Goal: Navigation & Orientation: Find specific page/section

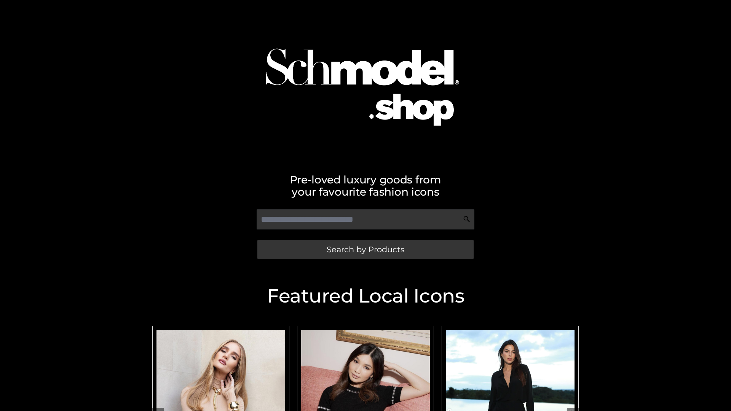
click at [365, 249] on span "Search by Products" at bounding box center [366, 250] width 78 height 8
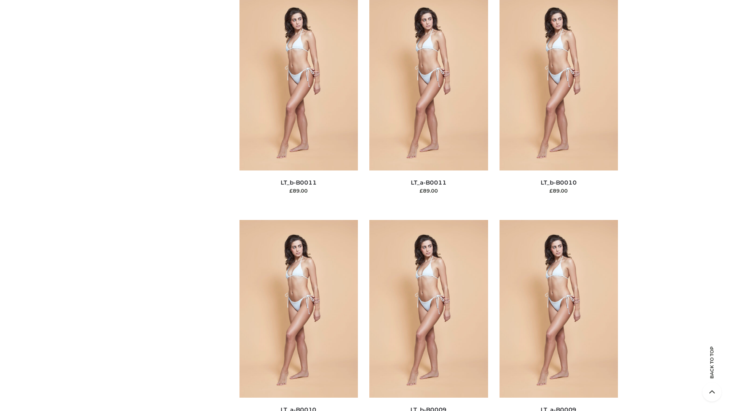
scroll to position [3421, 0]
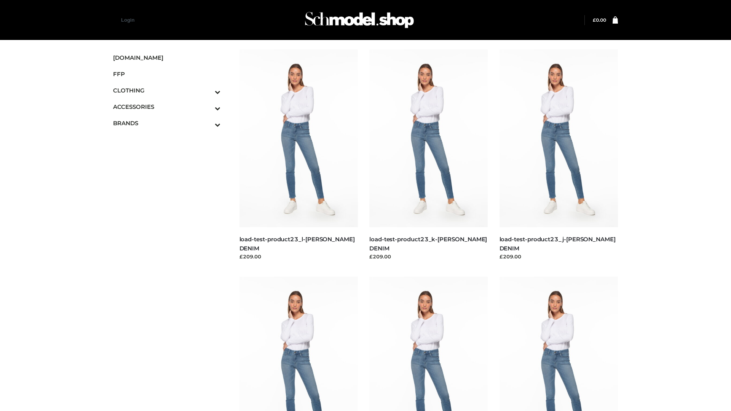
scroll to position [668, 0]
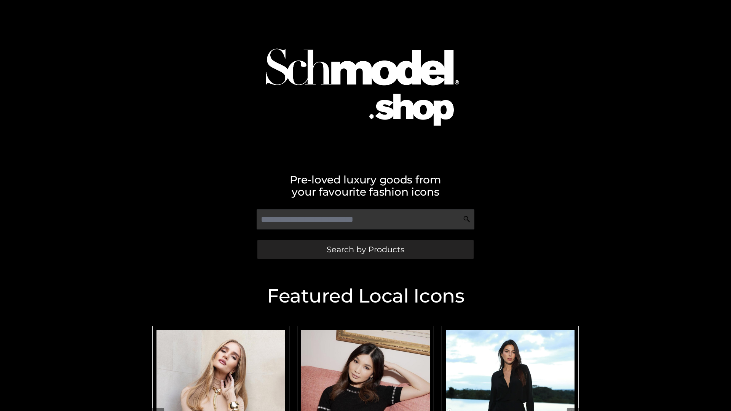
click at [365, 249] on span "Search by Products" at bounding box center [366, 250] width 78 height 8
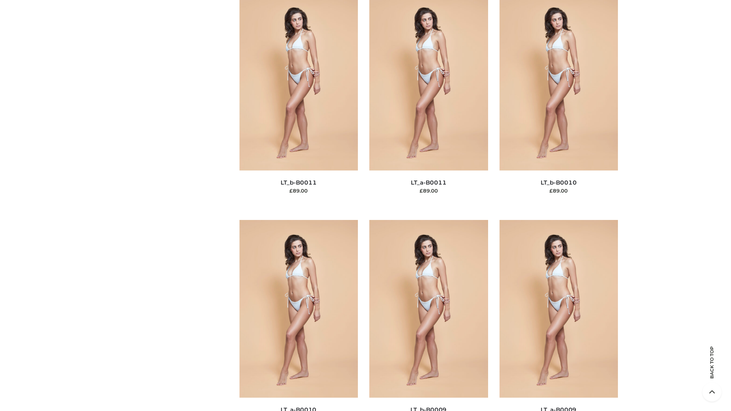
scroll to position [3421, 0]
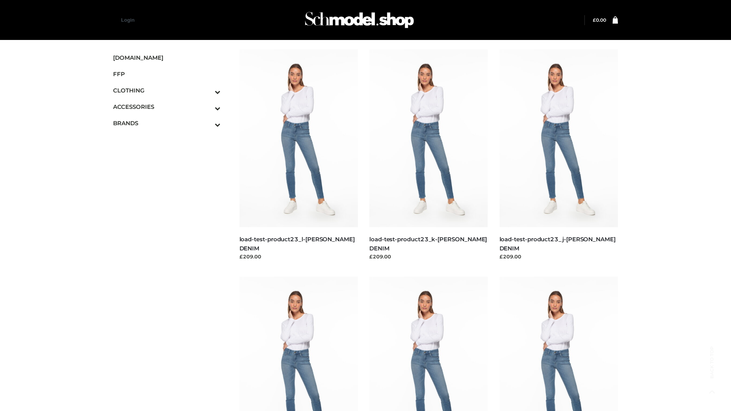
scroll to position [668, 0]
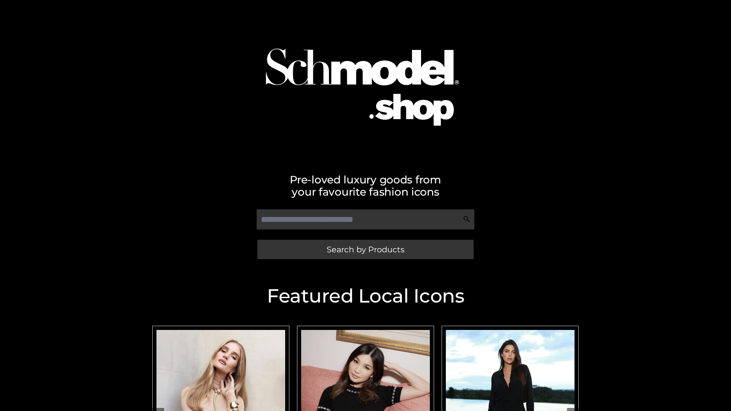
click at [365, 249] on span "Search by Products" at bounding box center [366, 250] width 78 height 8
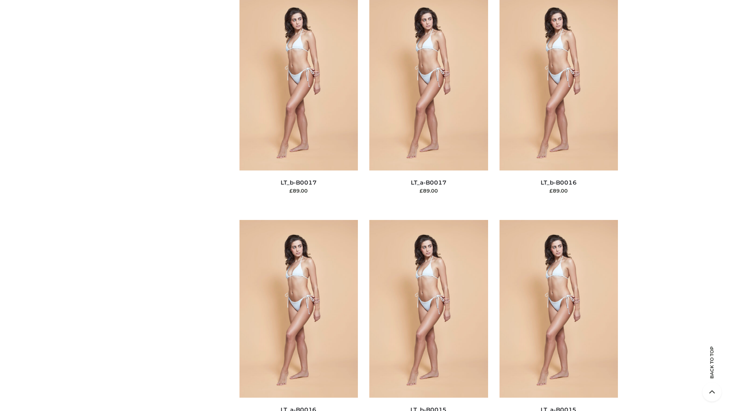
scroll to position [2503, 0]
